Goal: Task Accomplishment & Management: Complete application form

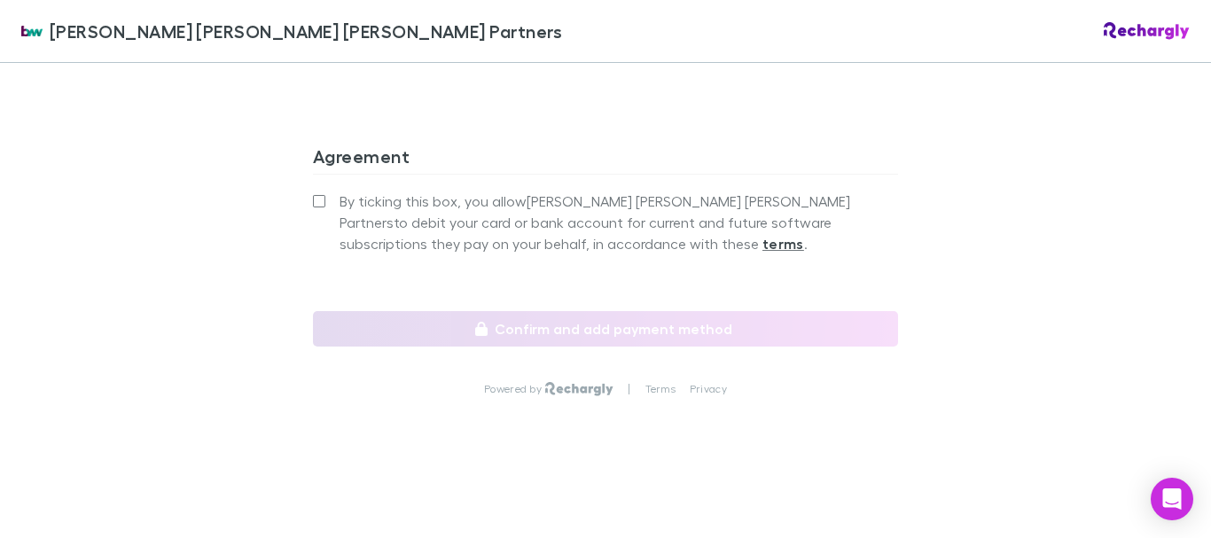
scroll to position [1861, 0]
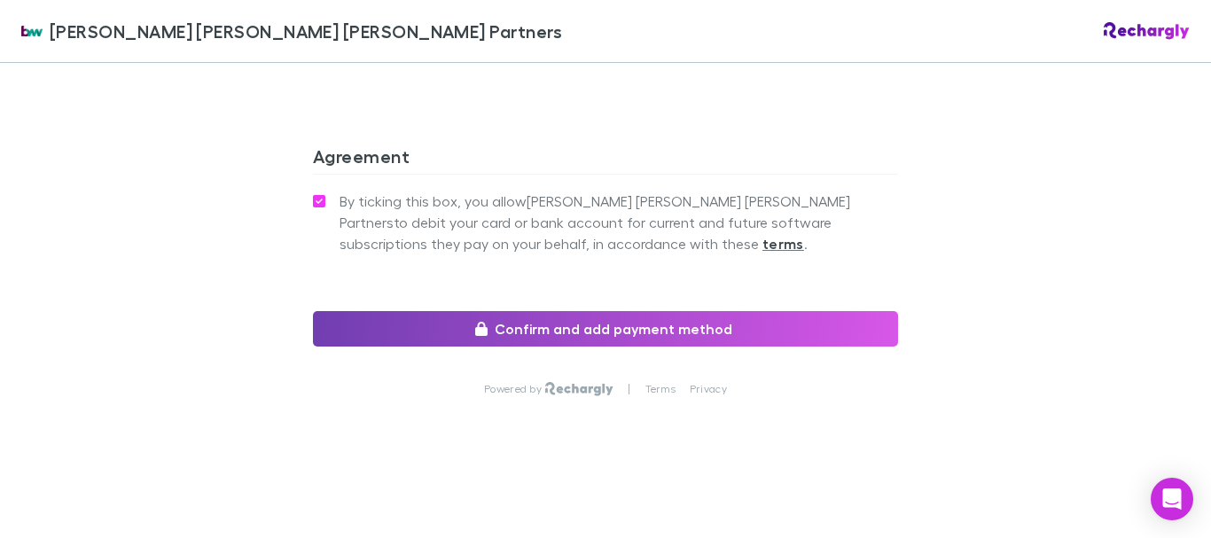
click at [626, 347] on button "Confirm and add payment method" at bounding box center [605, 328] width 585 height 35
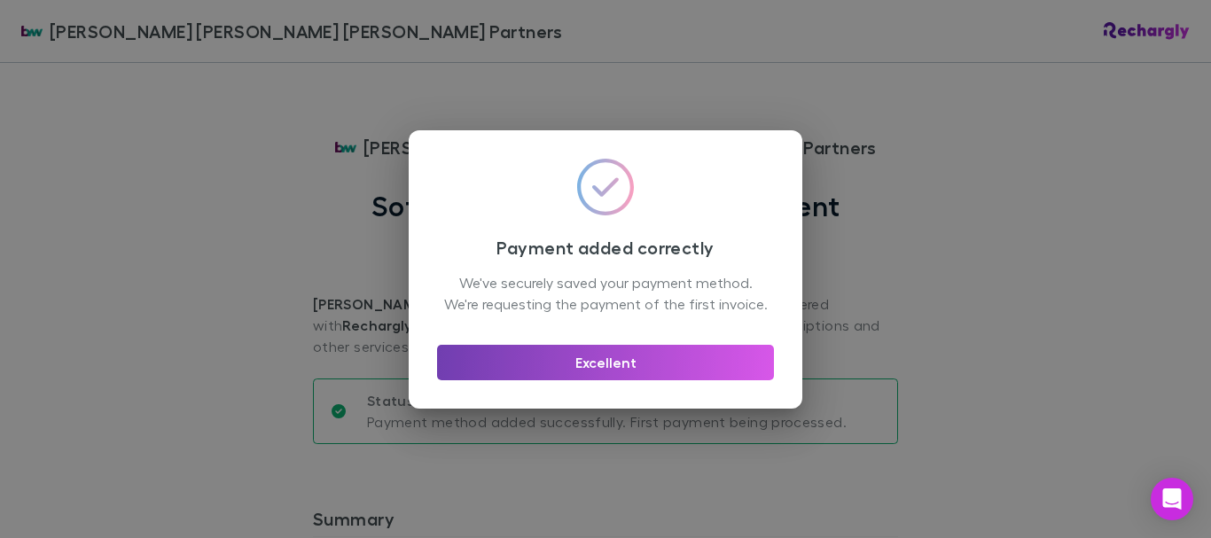
click at [640, 380] on button "Excellent" at bounding box center [605, 362] width 337 height 35
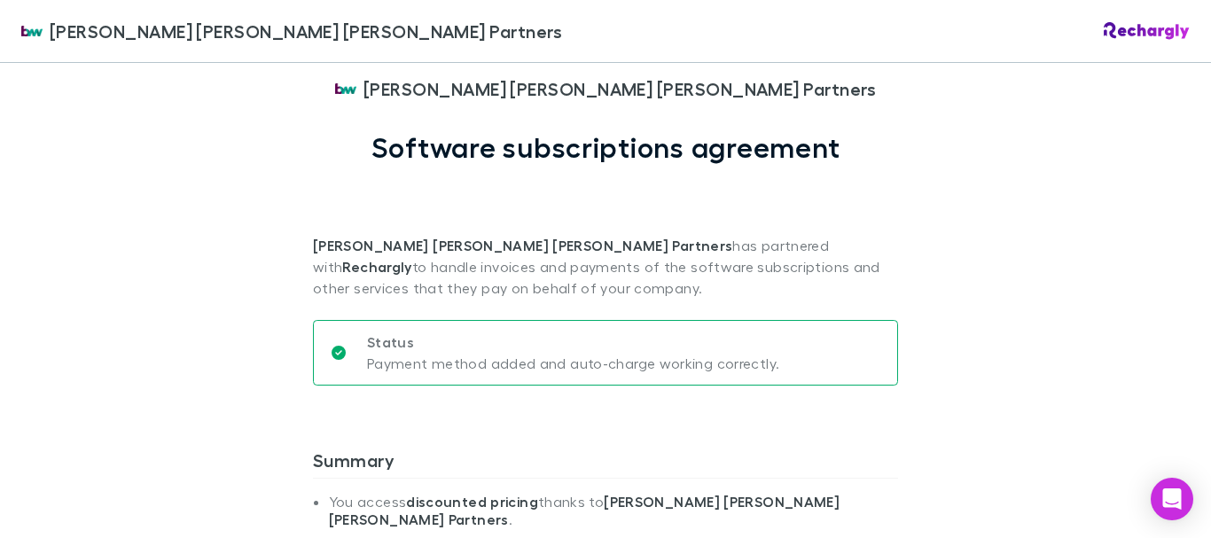
scroll to position [177, 0]
